Goal: Task Accomplishment & Management: Complete application form

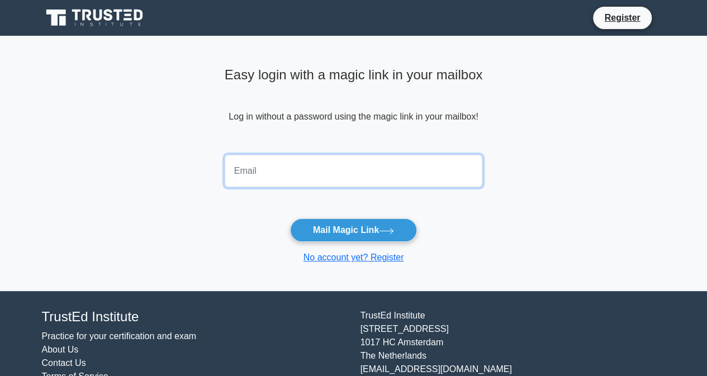
click at [264, 168] on input "email" at bounding box center [354, 171] width 258 height 32
type input "[EMAIL_ADDRESS][DOMAIN_NAME]"
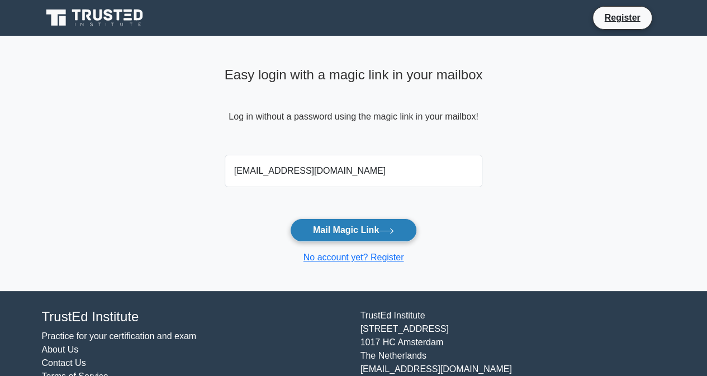
click at [334, 237] on button "Mail Magic Link" at bounding box center [353, 230] width 127 height 23
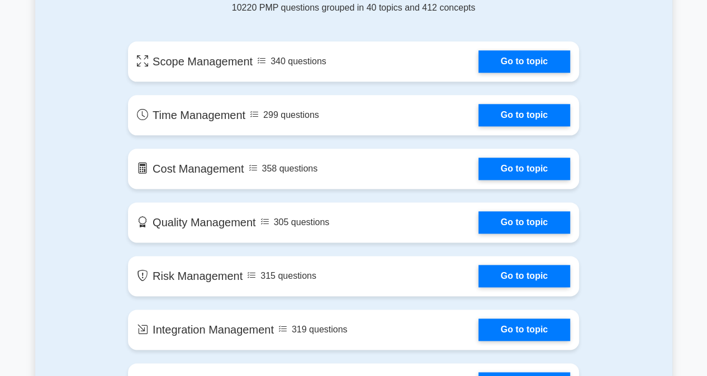
scroll to position [616, 0]
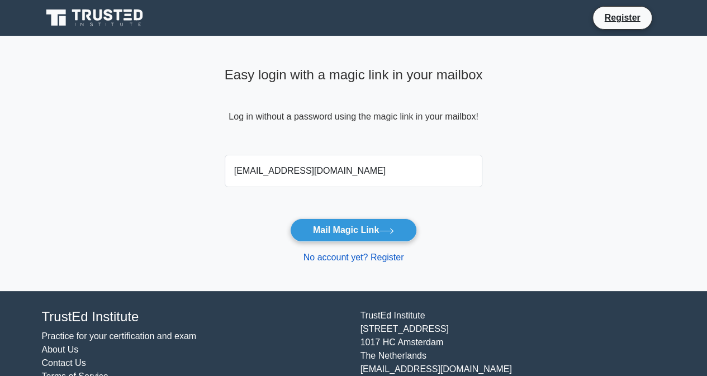
click at [328, 259] on link "No account yet? Register" at bounding box center [354, 258] width 101 height 10
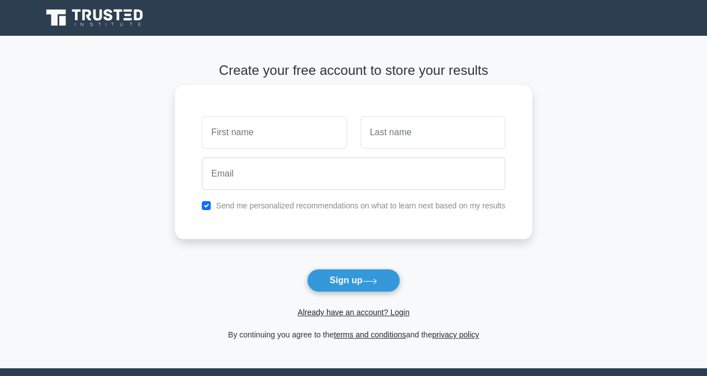
click at [234, 131] on input "text" at bounding box center [274, 132] width 145 height 32
type input "Gwen"
click at [408, 125] on input "text" at bounding box center [433, 132] width 145 height 32
type input "Catley"
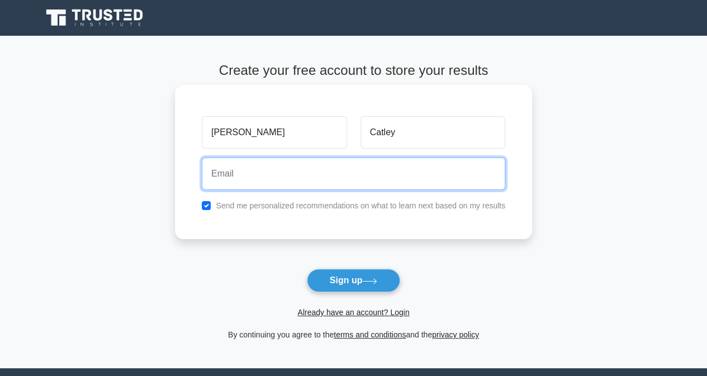
click at [233, 173] on input "email" at bounding box center [354, 174] width 304 height 32
type input "[EMAIL_ADDRESS][DOMAIN_NAME]"
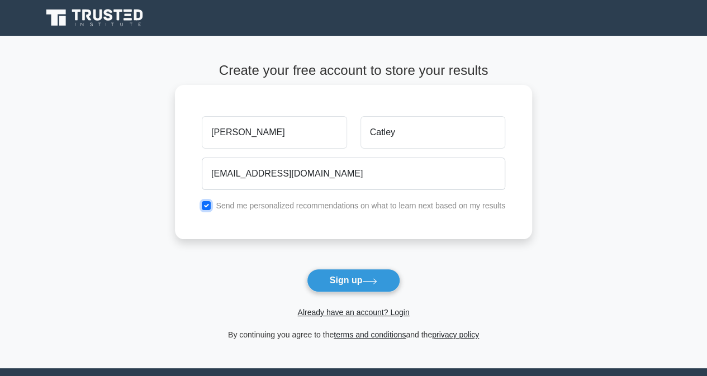
click at [209, 205] on input "checkbox" at bounding box center [206, 205] width 9 height 9
checkbox input "false"
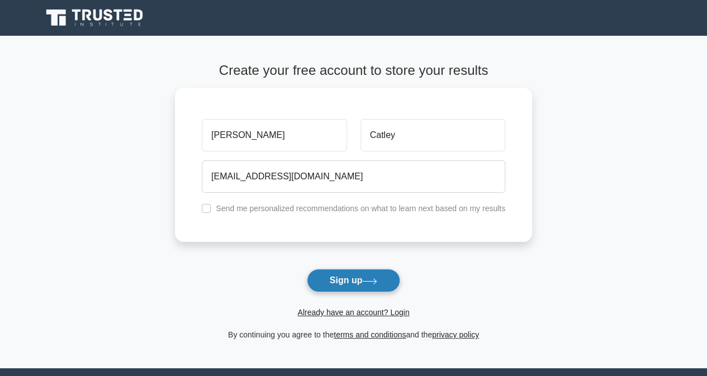
click at [323, 282] on button "Sign up" at bounding box center [354, 280] width 94 height 23
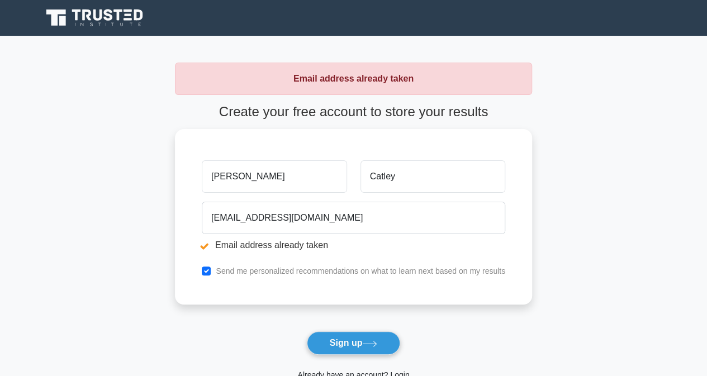
click at [374, 372] on link "Already have an account? Login" at bounding box center [353, 375] width 112 height 9
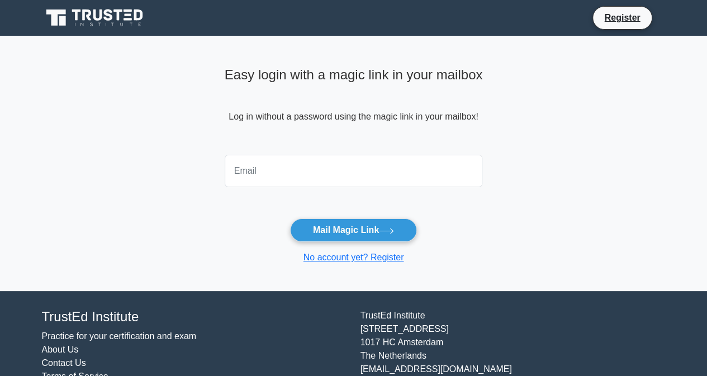
click at [283, 165] on input "email" at bounding box center [354, 171] width 258 height 32
type input "gcatley@gmail.com"
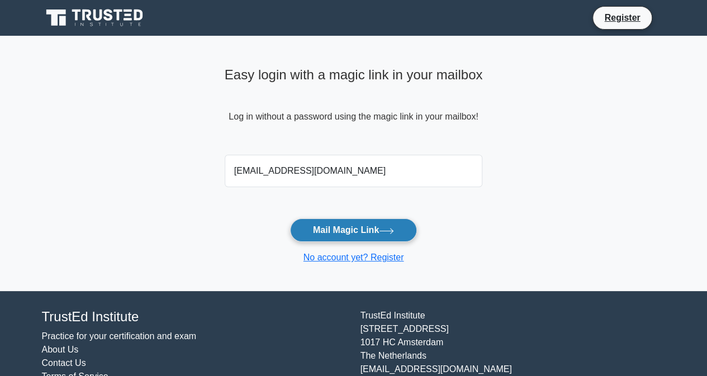
click at [330, 231] on button "Mail Magic Link" at bounding box center [353, 230] width 127 height 23
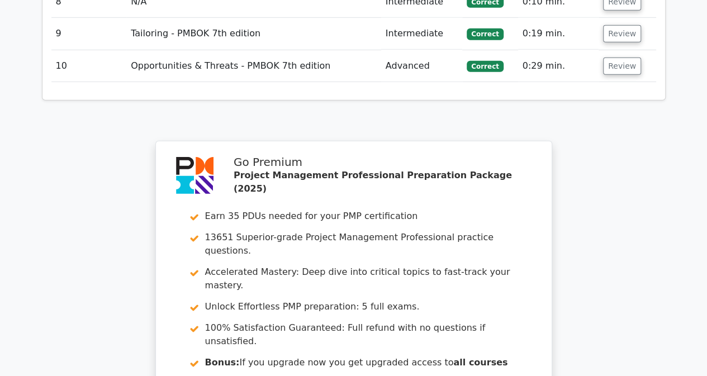
scroll to position [1742, 0]
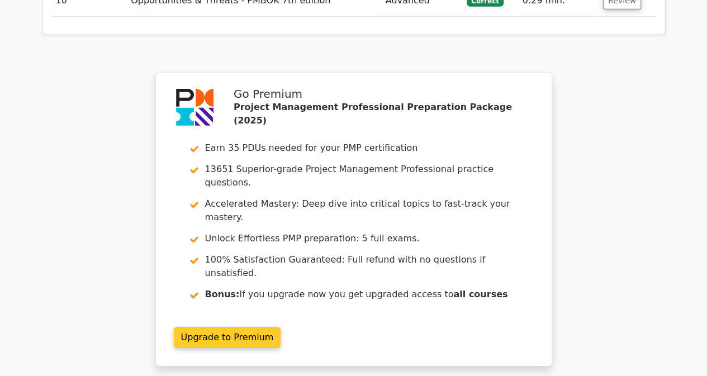
click at [221, 327] on link "Upgrade to Premium" at bounding box center [227, 337] width 107 height 21
